Goal: Information Seeking & Learning: Learn about a topic

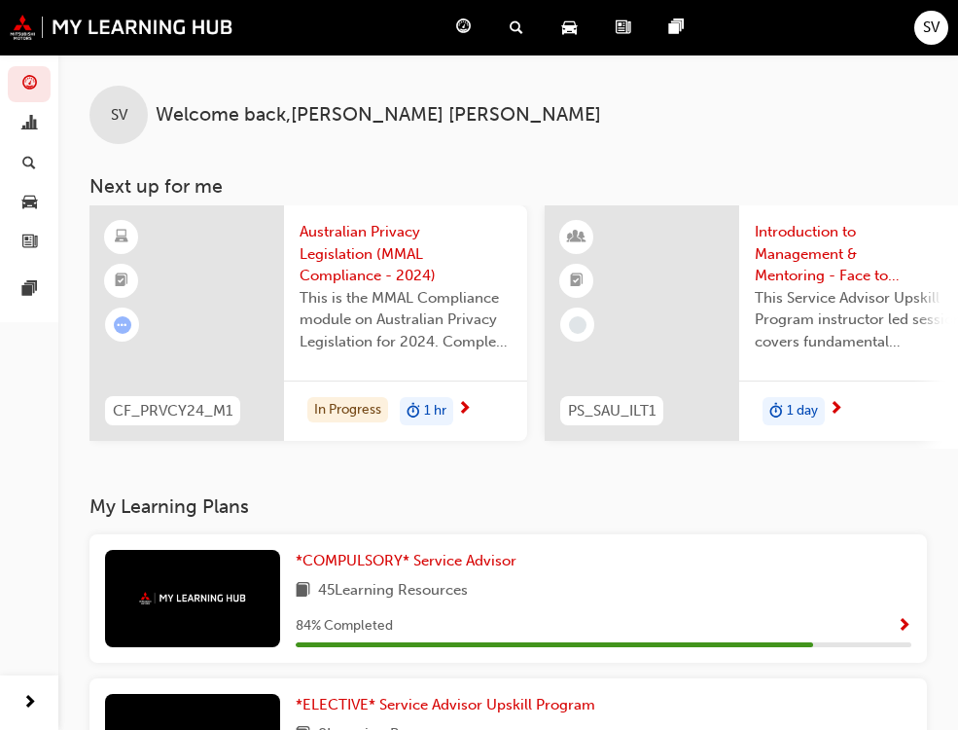
click at [351, 535] on div "My Learning Plans *COMPULSORY* Service Advisor 45 Learning Resources 84 % Compl…" at bounding box center [507, 730] width 837 height 470
click at [351, 540] on div "My Learning Plans *COMPULSORY* Service Advisor 45 Learning Resources 84 % Compl…" at bounding box center [507, 730] width 837 height 470
click at [348, 552] on div "*COMPULSORY* Service Advisor 45 Learning Resources 84 % Completed" at bounding box center [507, 598] width 837 height 128
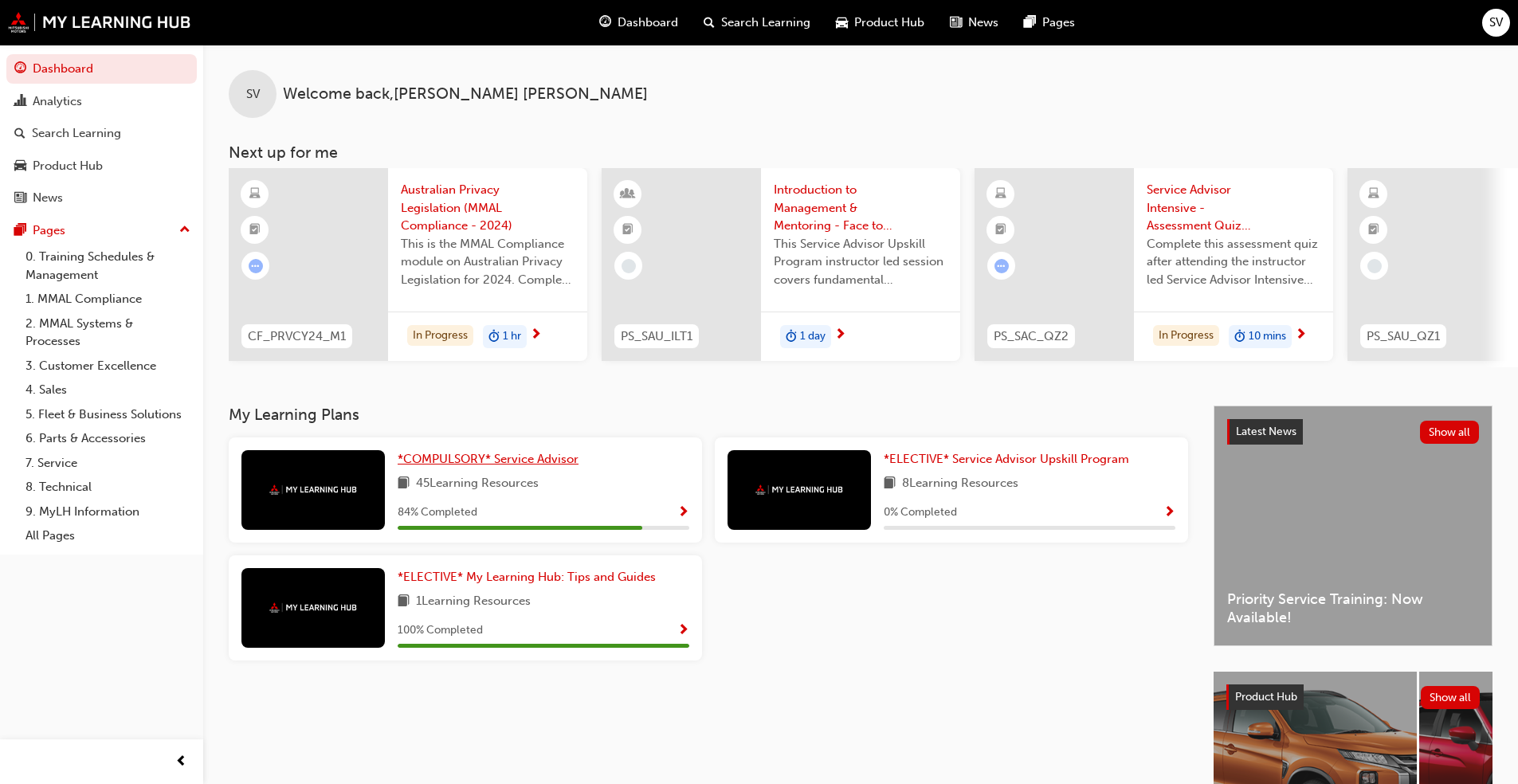
click at [487, 466] on span "*COMPULSORY* Service Advisor" at bounding box center [487, 460] width 181 height 15
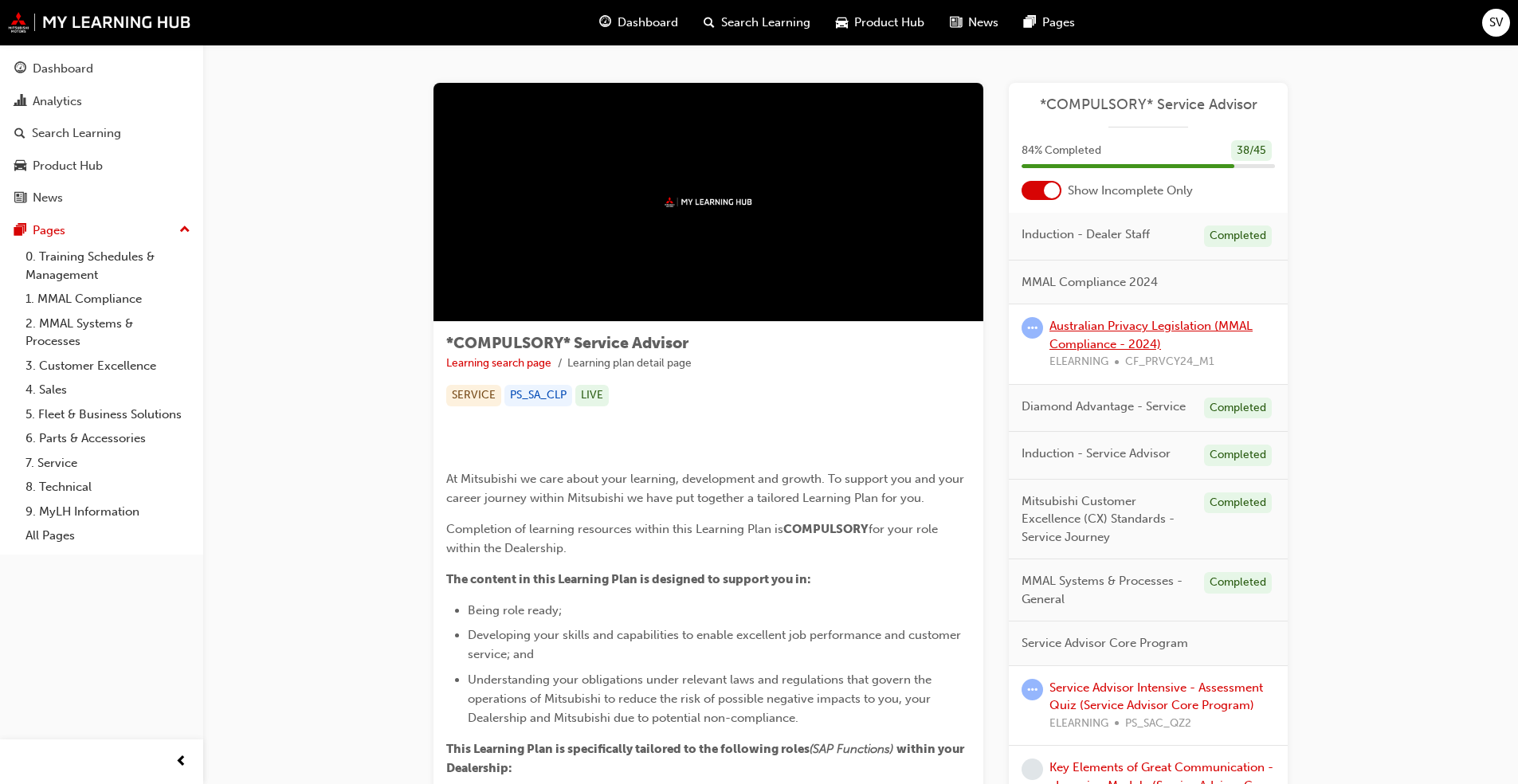
click at [796, 329] on link "Australian Privacy Legislation (MMAL Compliance - 2024)" at bounding box center [1151, 335] width 203 height 33
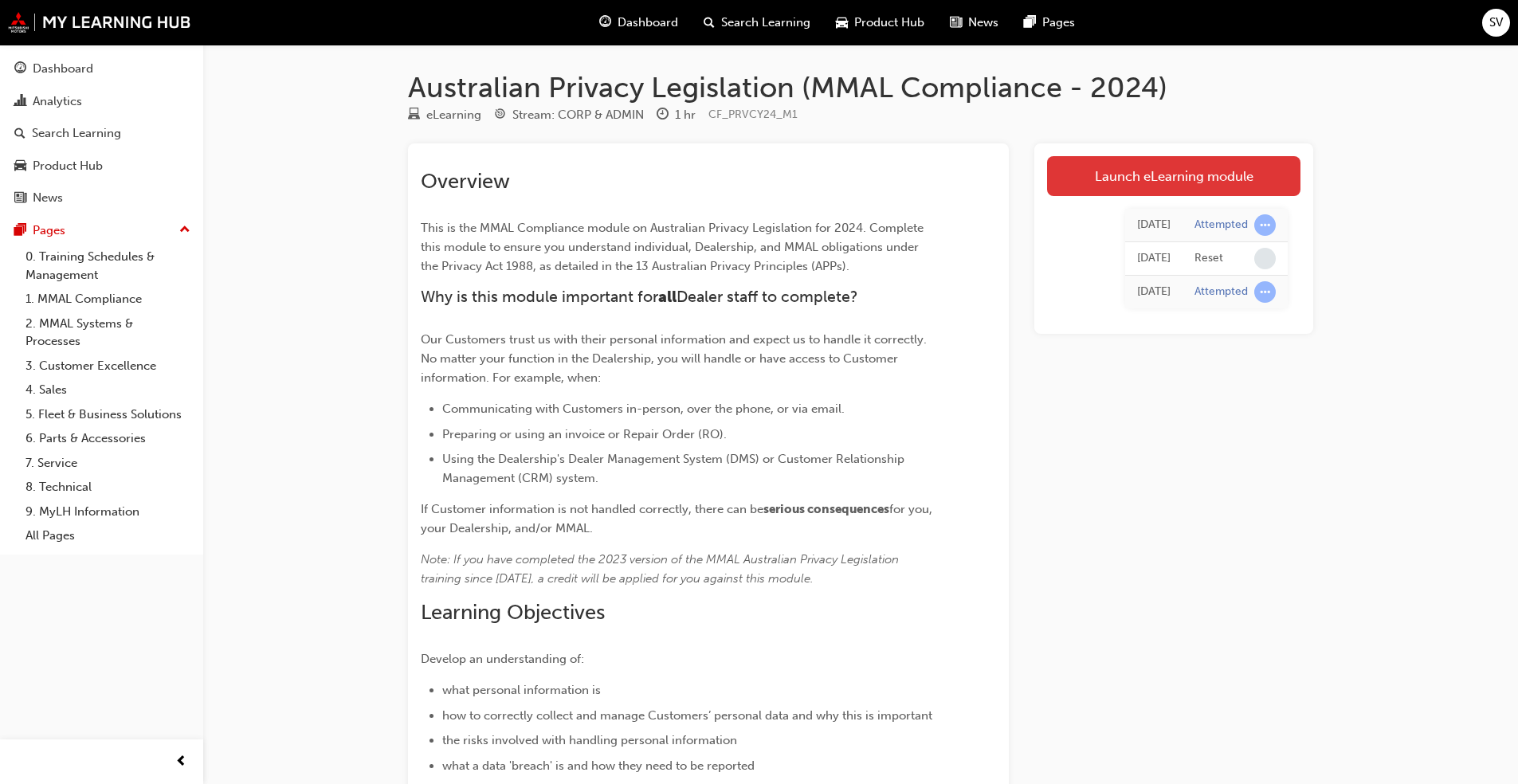
click at [796, 171] on link "Launch eLearning module" at bounding box center [1173, 176] width 253 height 40
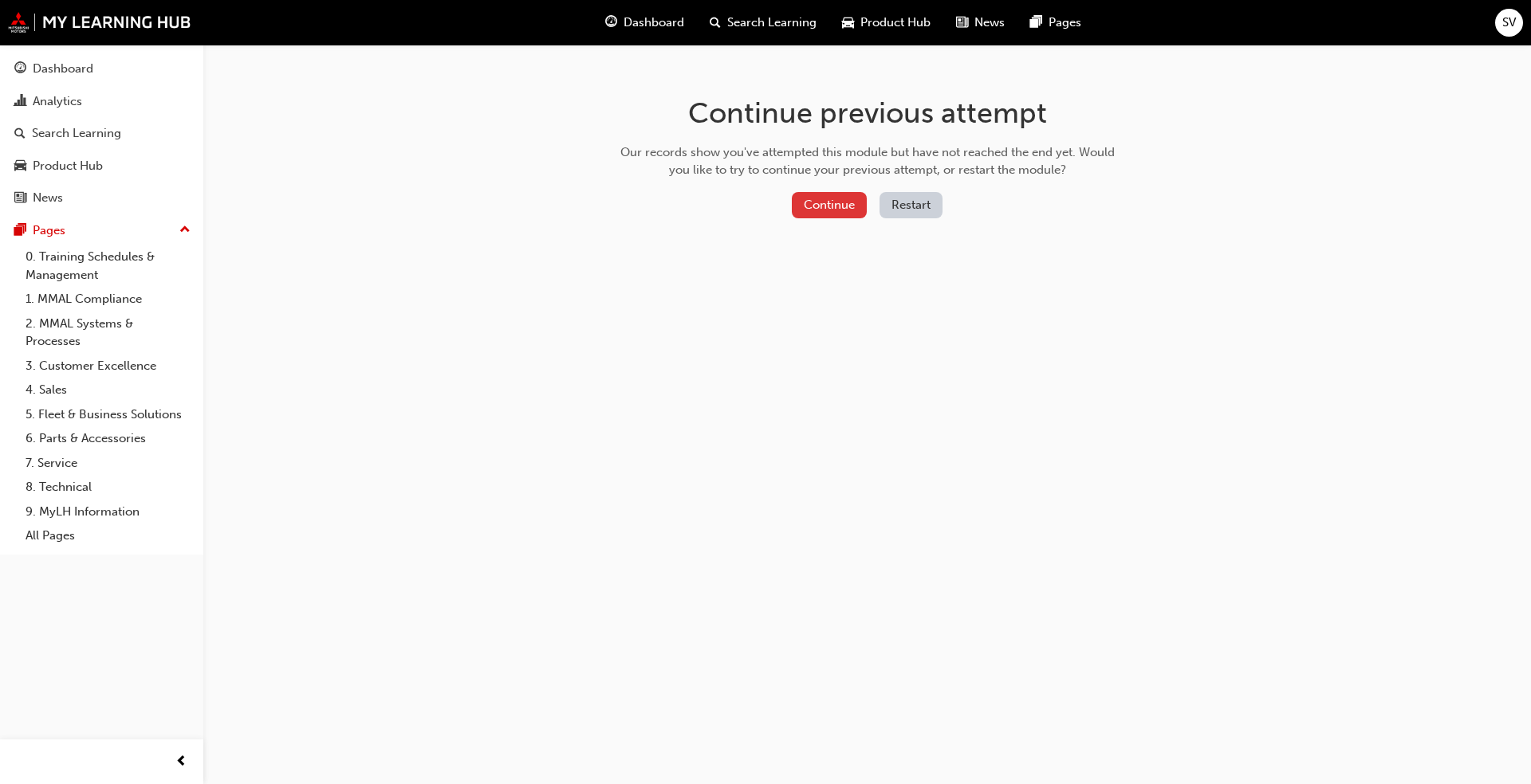
click at [797, 200] on button "Continue" at bounding box center [829, 205] width 75 height 26
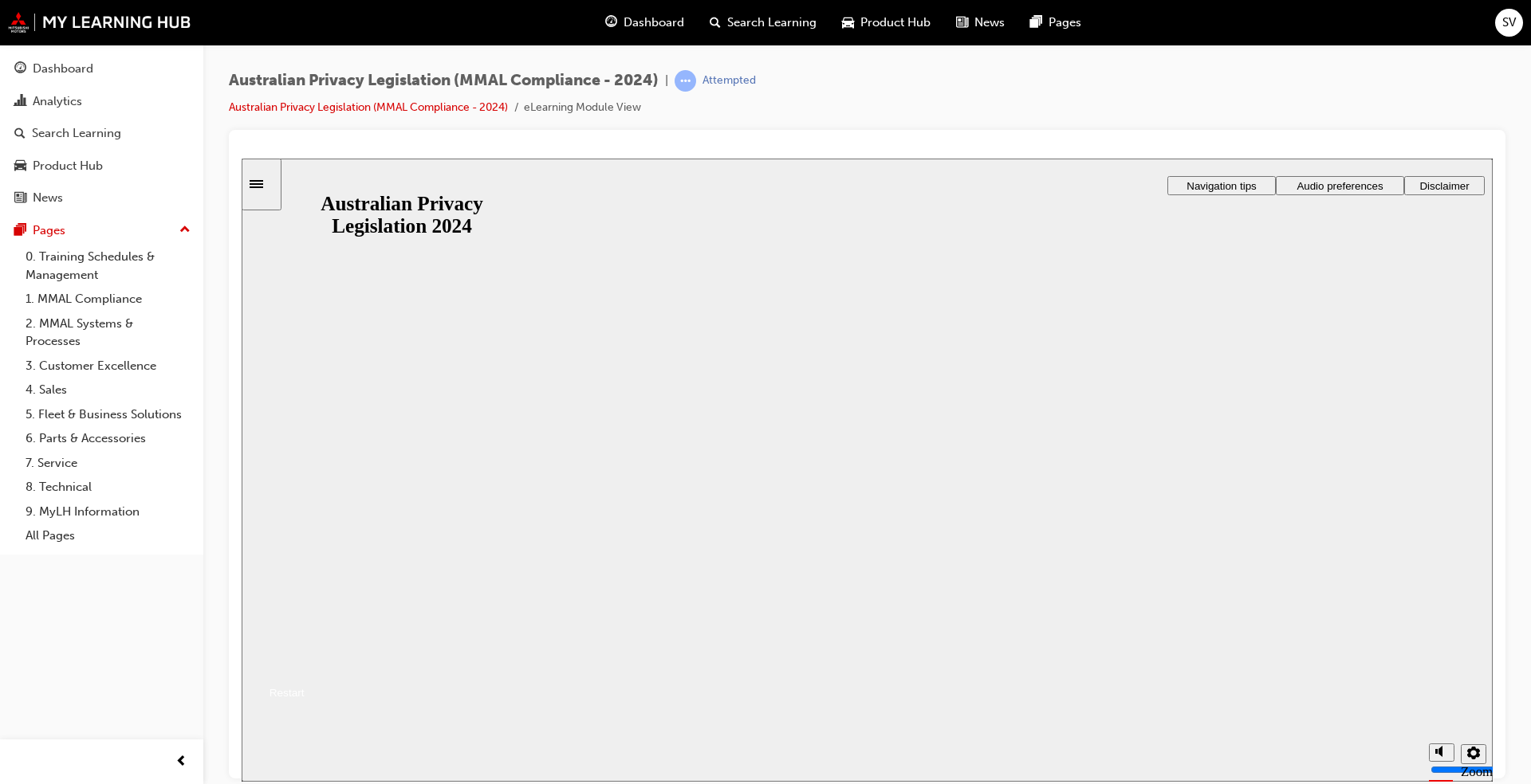
click at [305, 597] on button "Resume" at bounding box center [273, 673] width 63 height 20
